Goal: Register for event/course

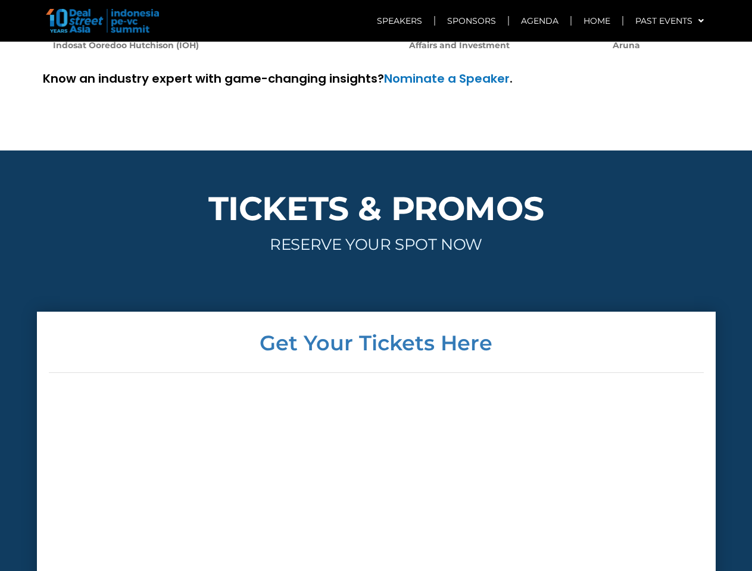
scroll to position [2871, 0]
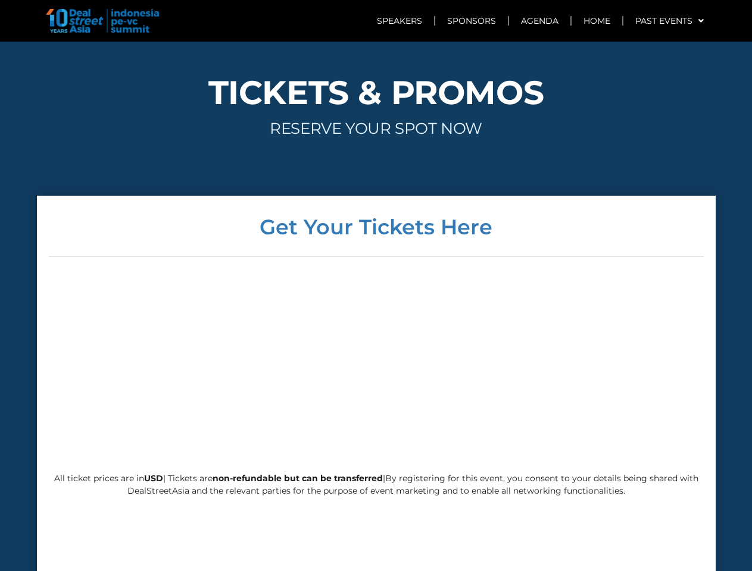
scroll to position [2871, 0]
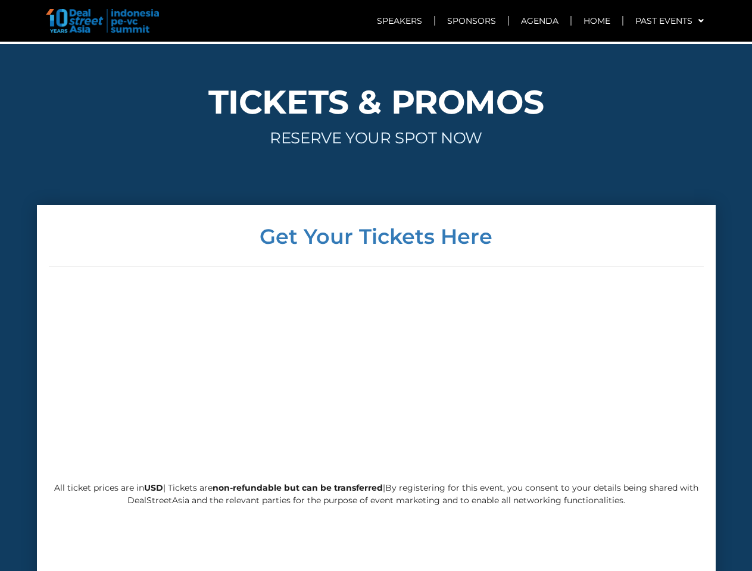
scroll to position [2849, 0]
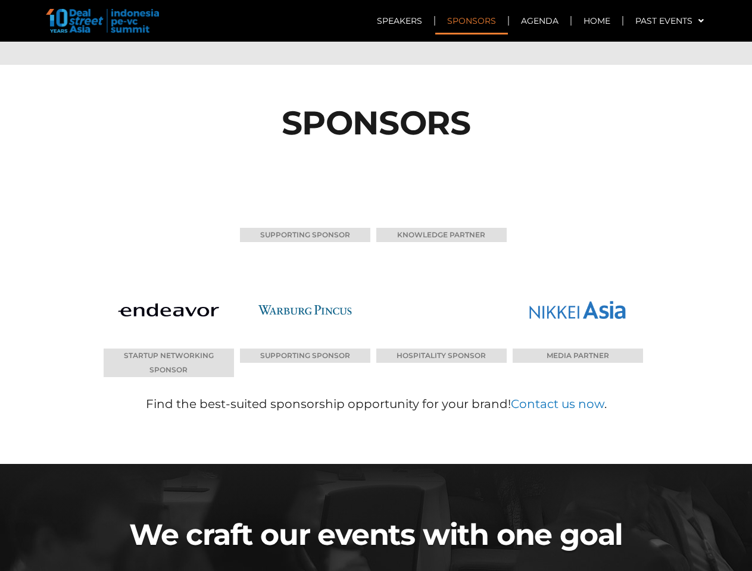
scroll to position [5724, 0]
